Goal: Transaction & Acquisition: Subscribe to service/newsletter

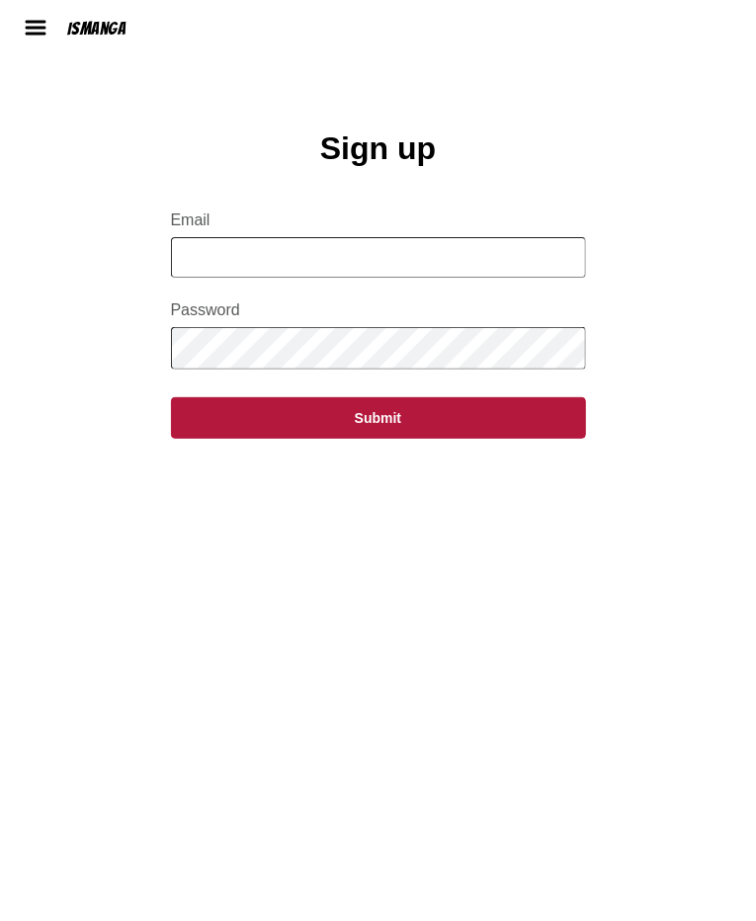
click at [372, 258] on input "Email" at bounding box center [378, 257] width 415 height 41
type input "**********"
click at [322, 265] on input "Email" at bounding box center [378, 257] width 415 height 41
type input "*"
type input "**********"
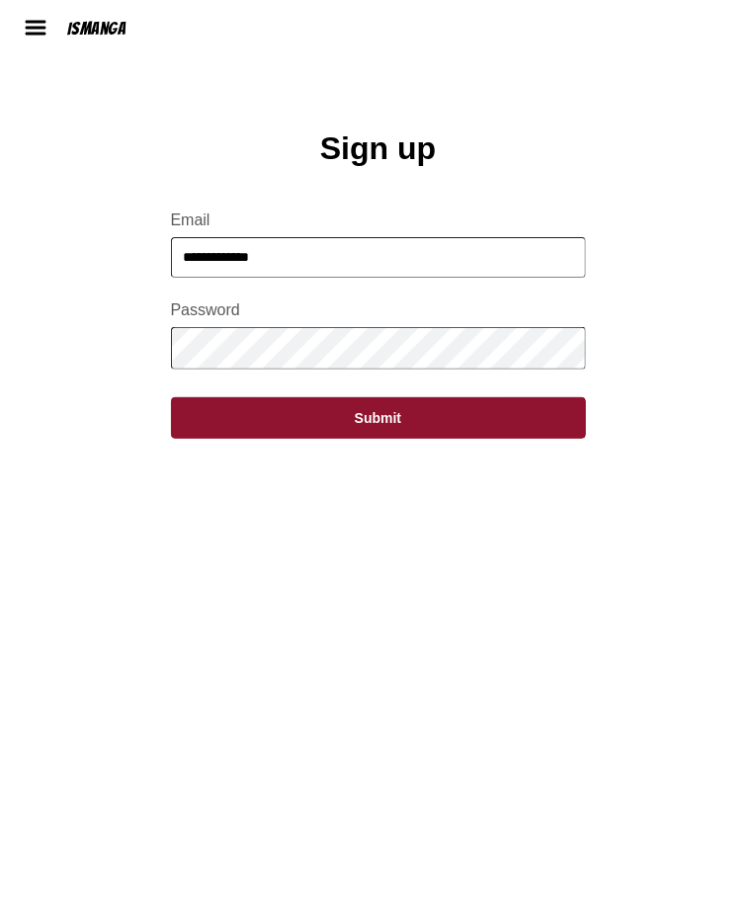
click at [509, 423] on button "Submit" at bounding box center [378, 417] width 415 height 41
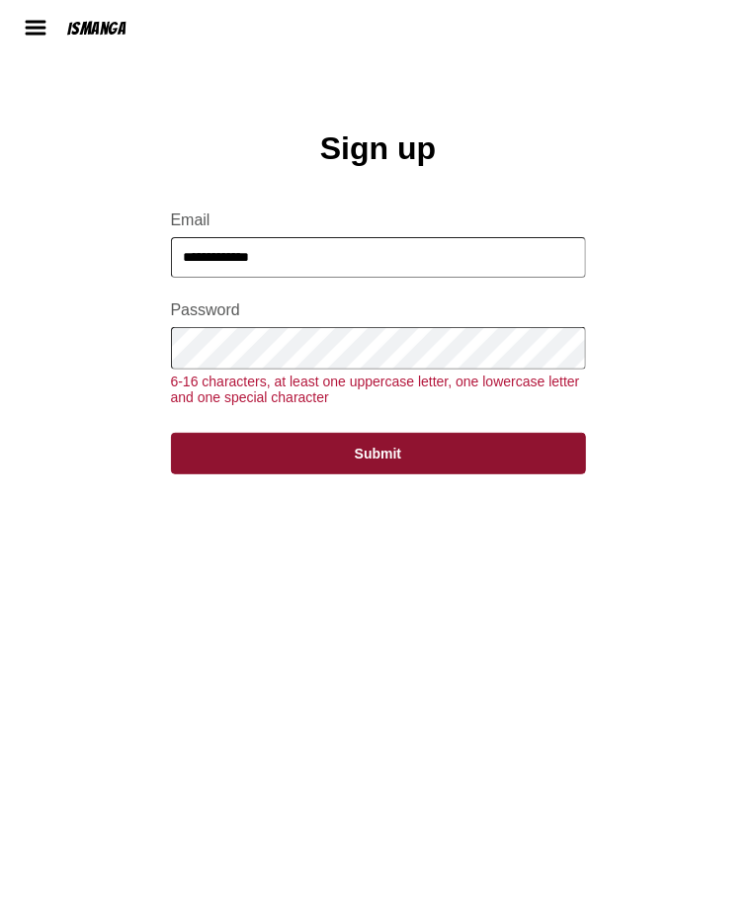
click at [498, 453] on button "Submit" at bounding box center [378, 453] width 415 height 41
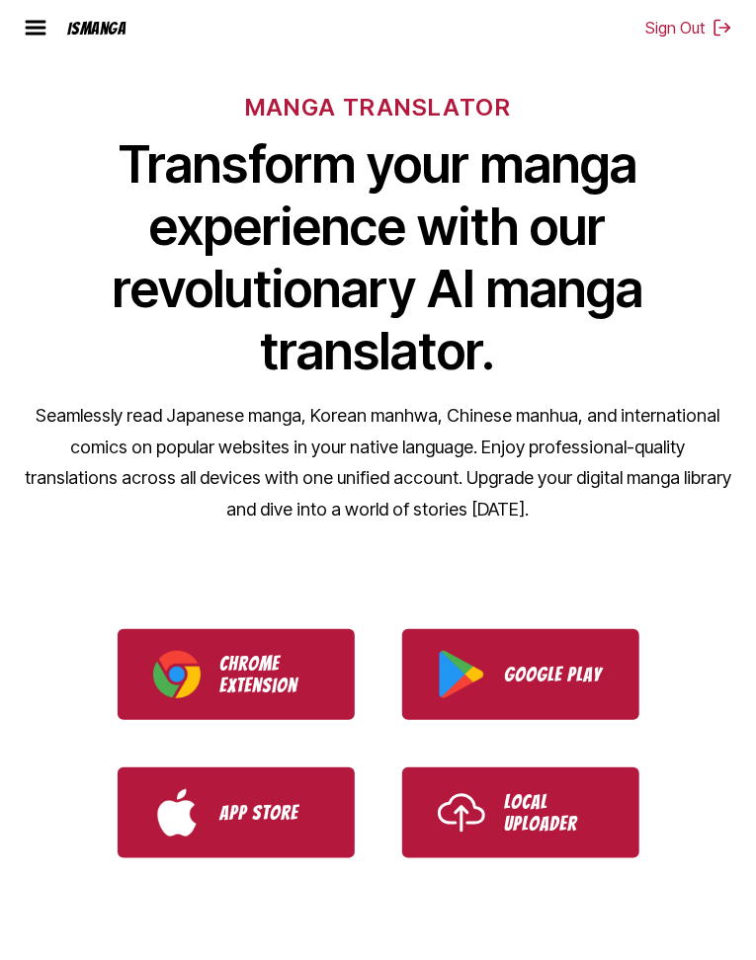
scroll to position [117, 0]
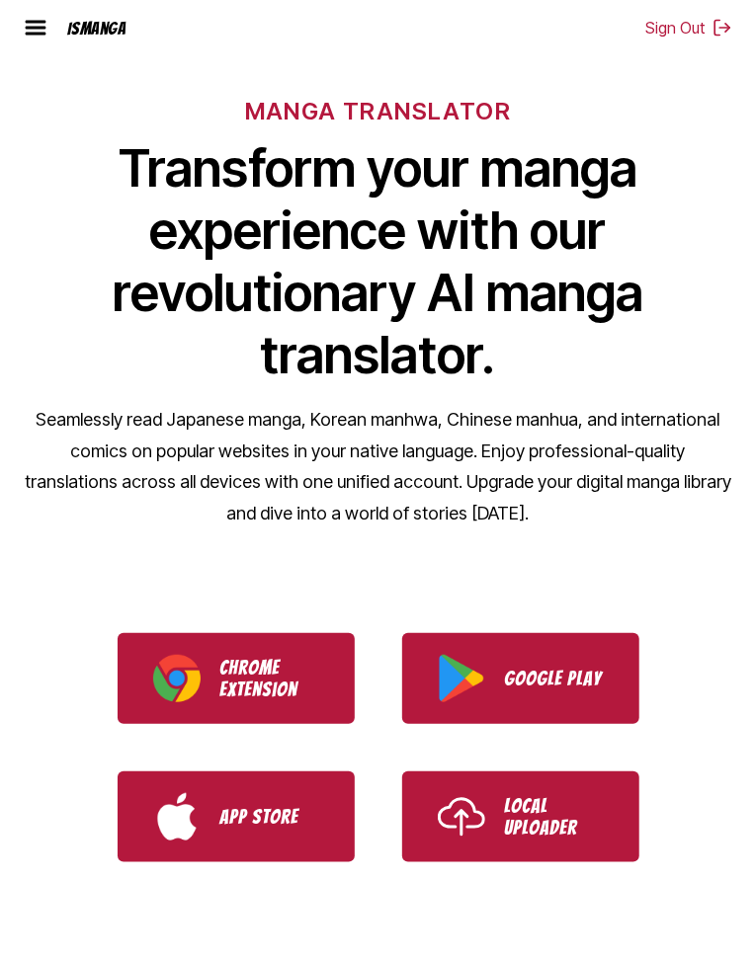
click at [299, 675] on p "Chrome Extension" at bounding box center [269, 678] width 99 height 43
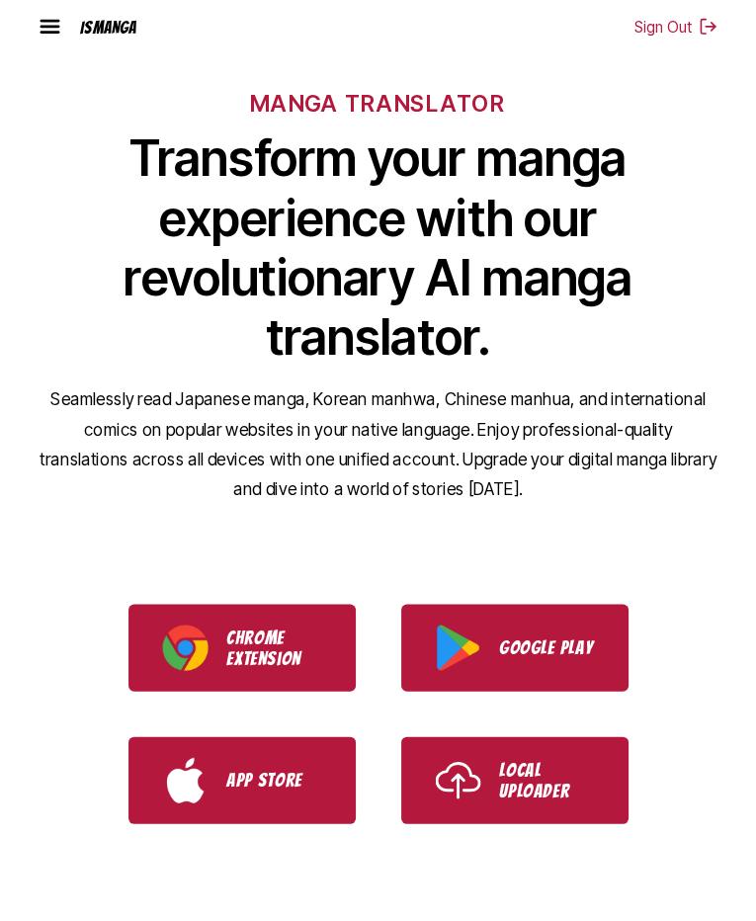
scroll to position [87, 0]
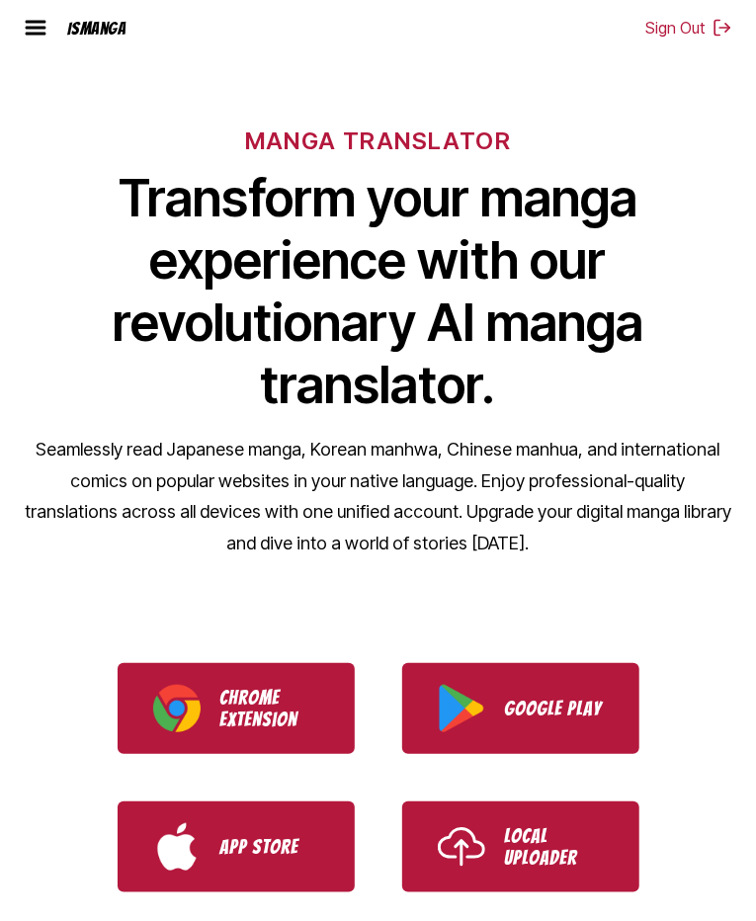
click at [269, 712] on p "Chrome Extension" at bounding box center [269, 708] width 99 height 43
